Goal: Task Accomplishment & Management: Manage account settings

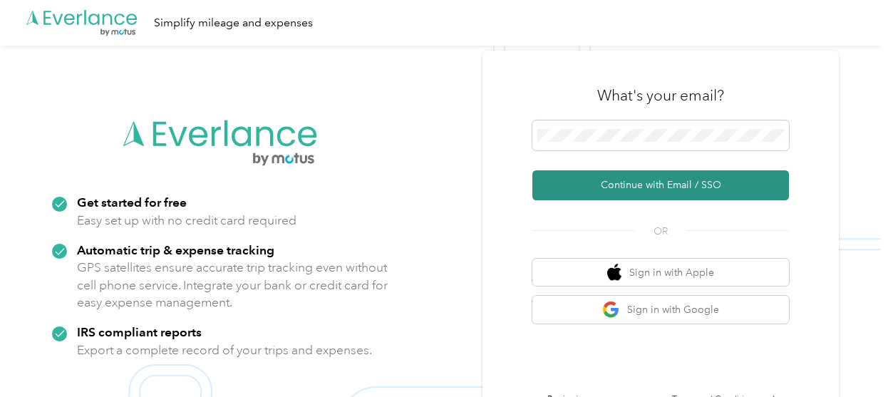
click at [636, 179] on button "Continue with Email / SSO" at bounding box center [660, 185] width 257 height 30
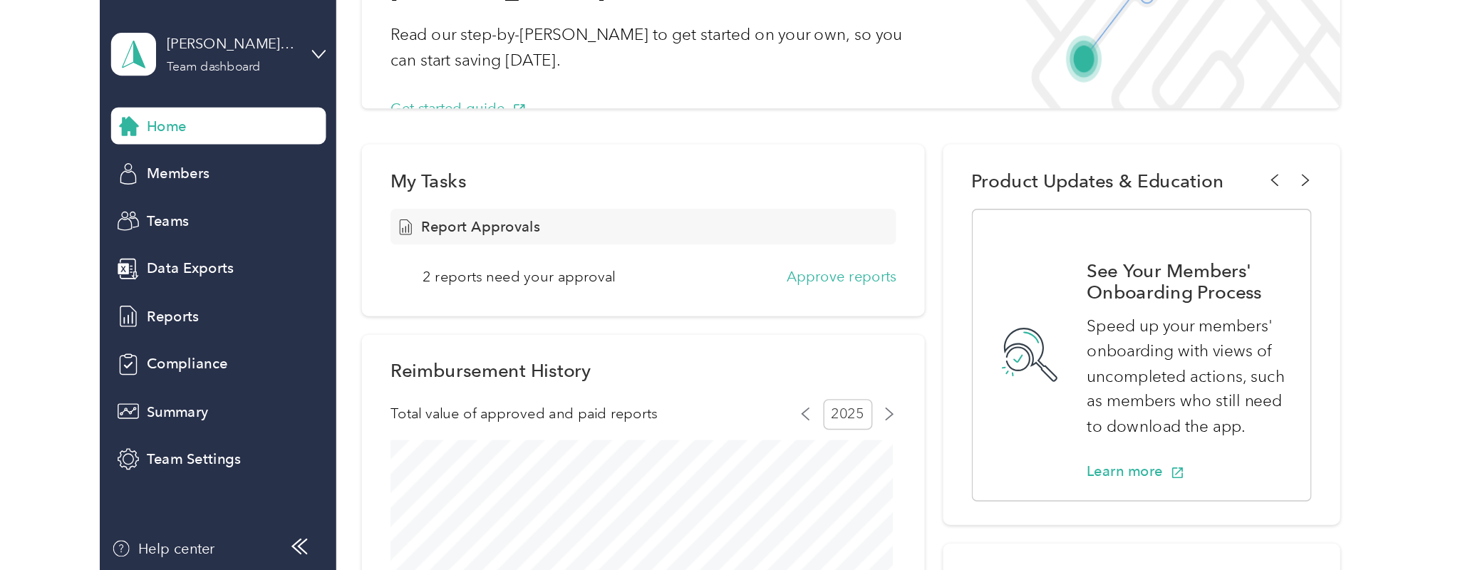
scroll to position [143, 0]
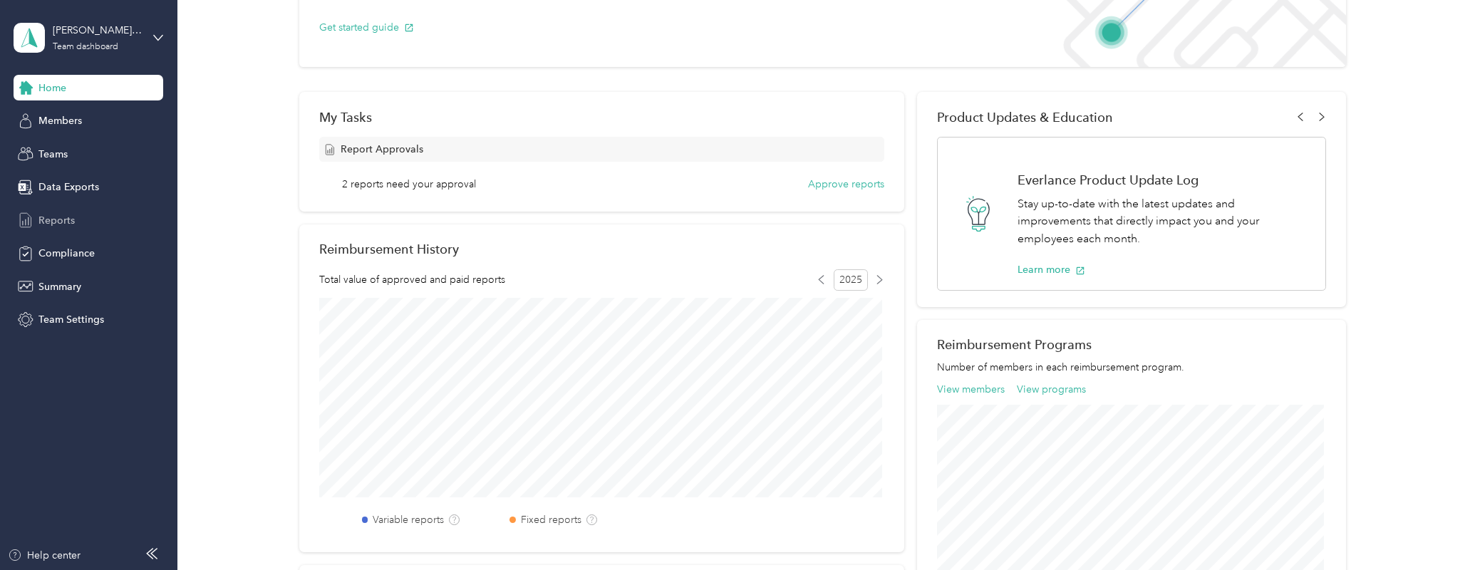
click at [71, 218] on span "Reports" at bounding box center [56, 220] width 36 height 15
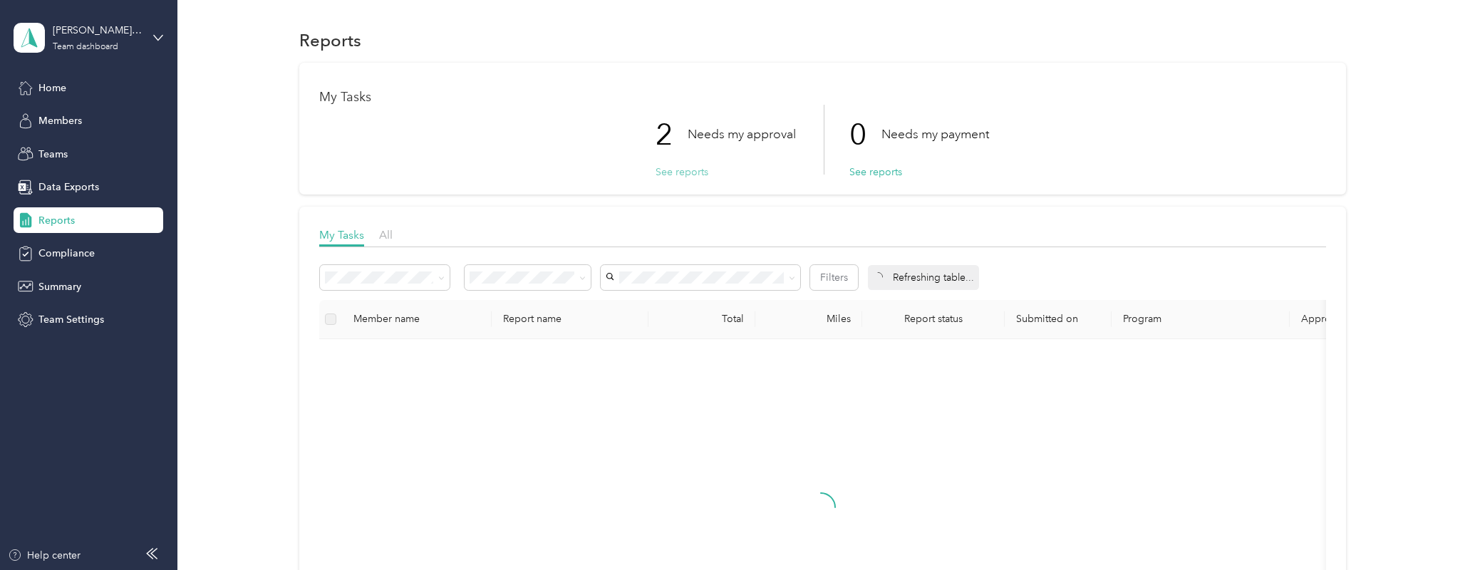
click at [674, 175] on button "See reports" at bounding box center [682, 172] width 53 height 15
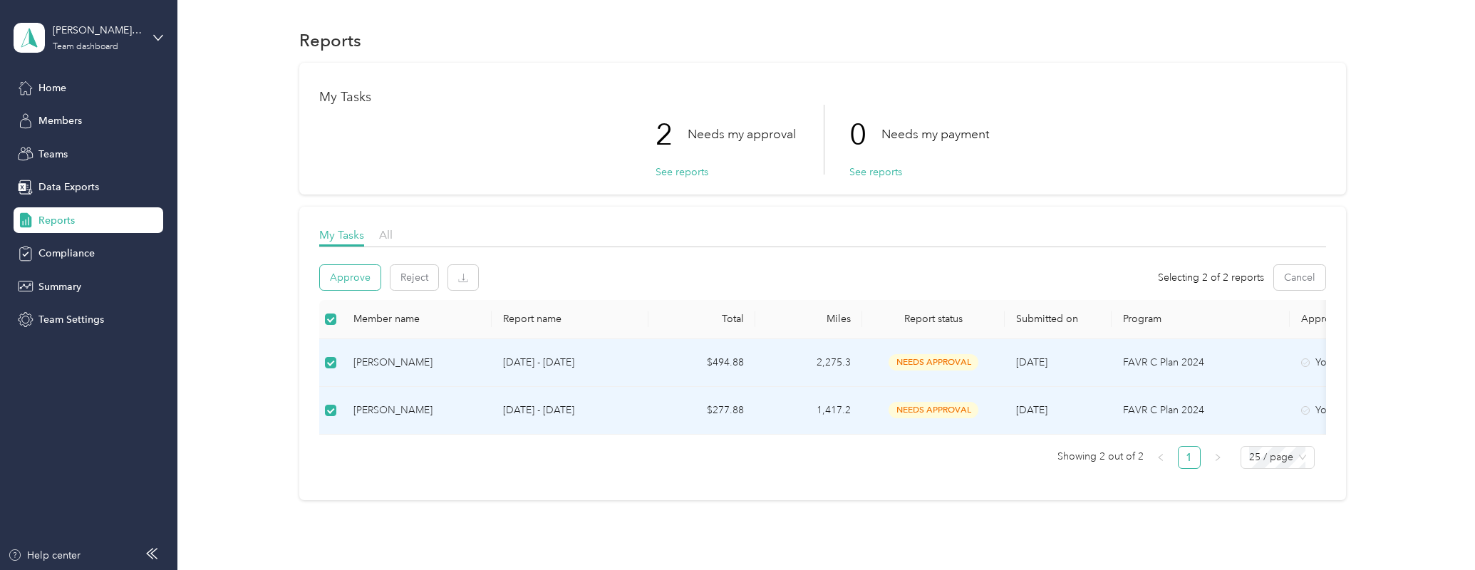
click at [356, 280] on button "Approve" at bounding box center [350, 277] width 61 height 25
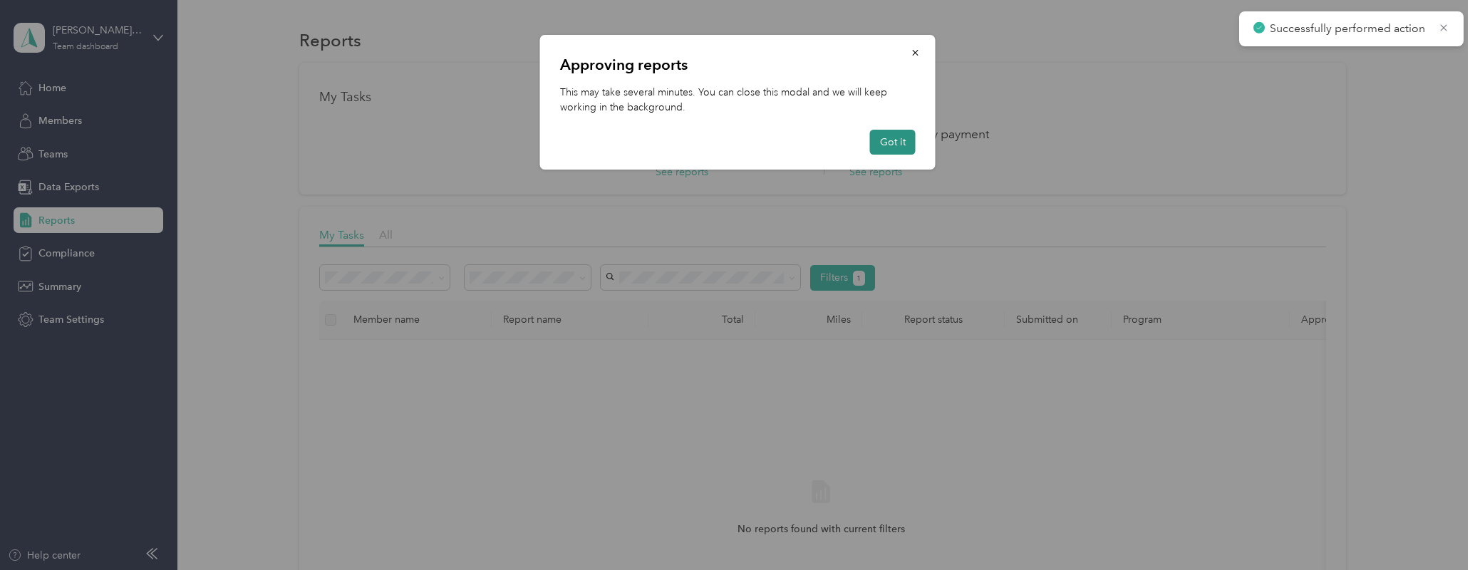
click at [887, 141] on button "Got it" at bounding box center [893, 142] width 46 height 25
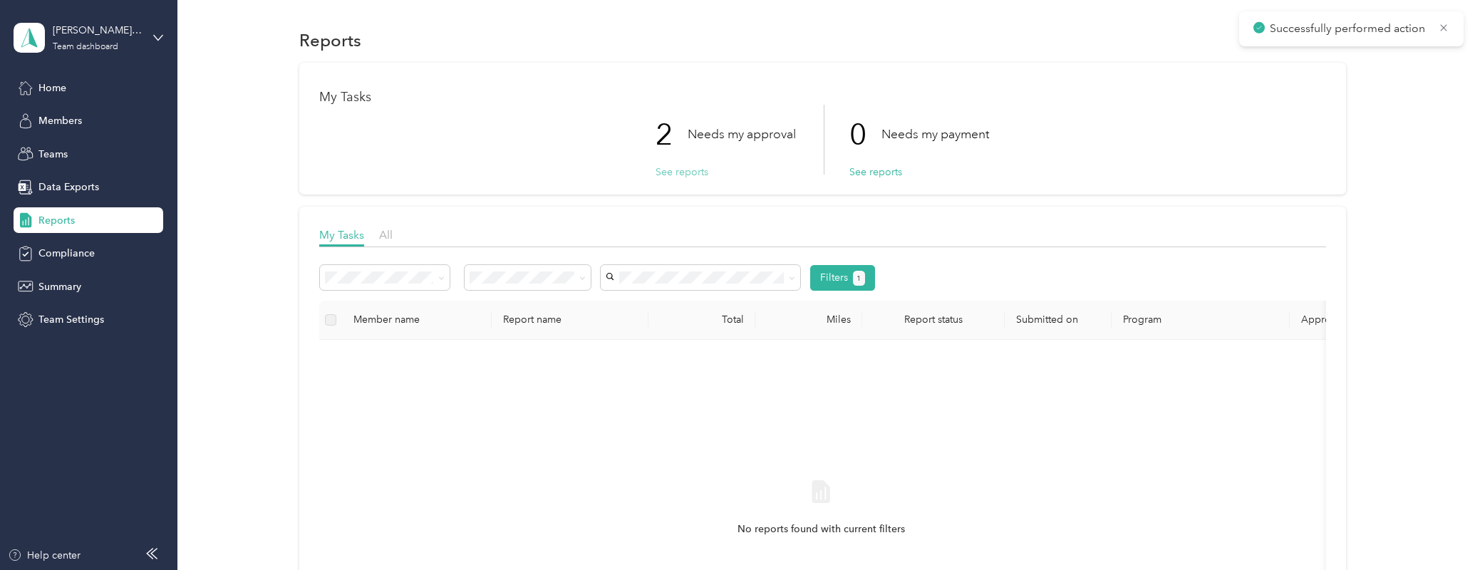
click at [684, 171] on button "See reports" at bounding box center [682, 172] width 53 height 15
click at [86, 90] on div "Home" at bounding box center [89, 88] width 150 height 26
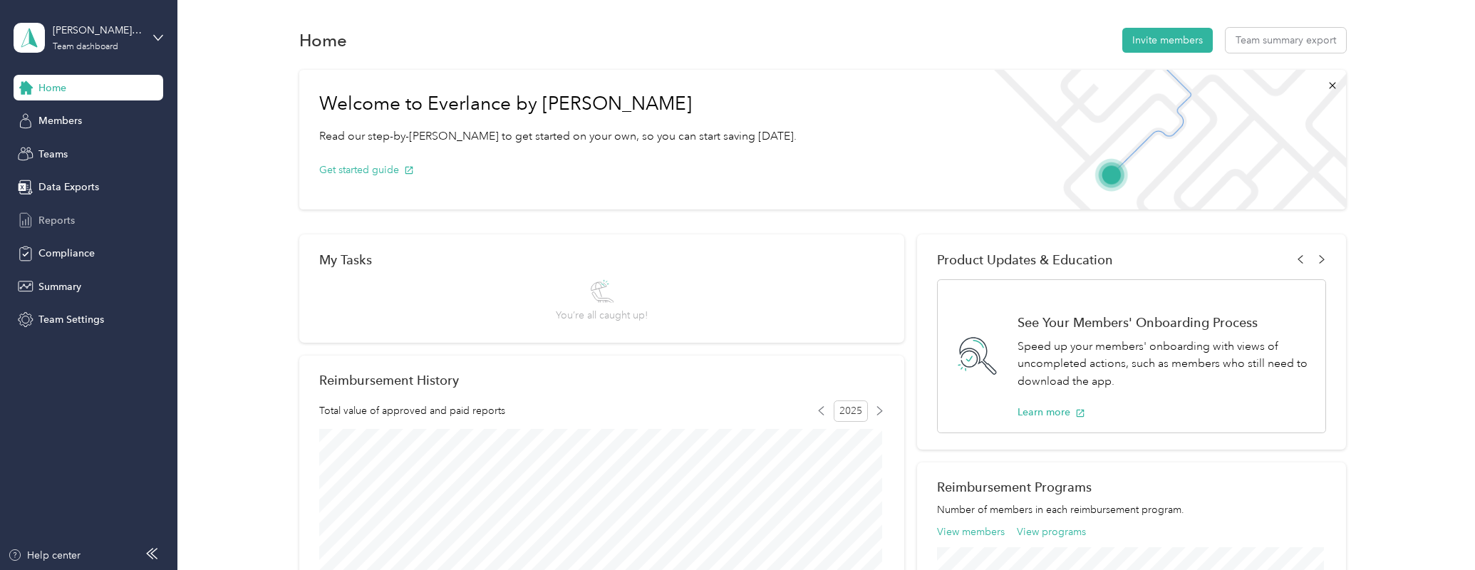
click at [71, 214] on span "Reports" at bounding box center [56, 220] width 36 height 15
